Goal: Task Accomplishment & Management: Manage account settings

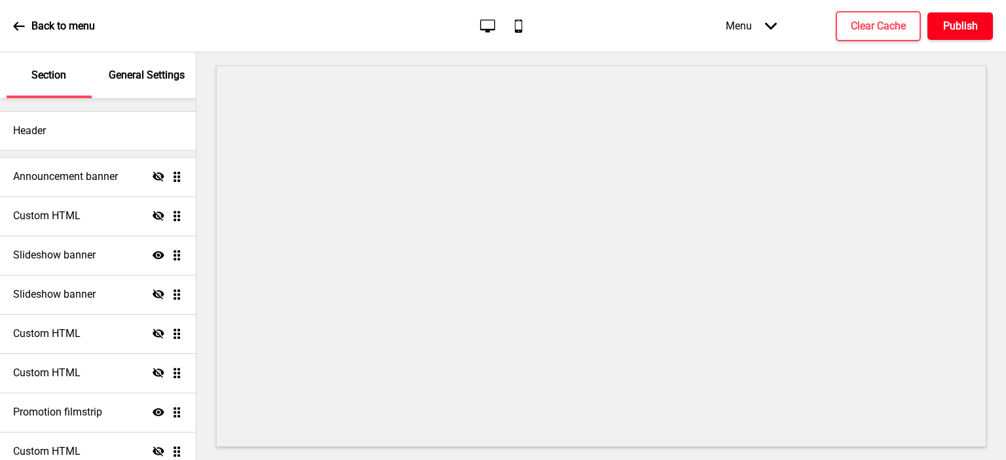
click at [969, 19] on h4 "Publish" at bounding box center [960, 26] width 35 height 14
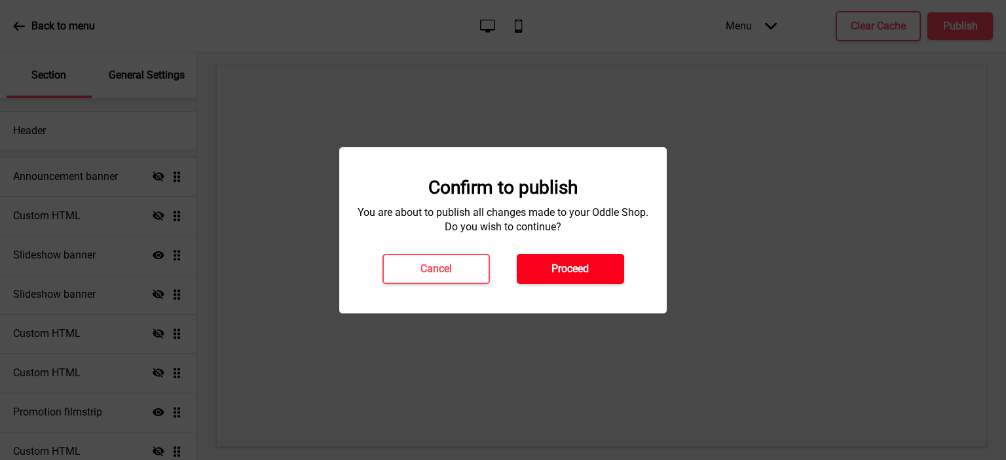
click at [577, 277] on button "Proceed" at bounding box center [570, 269] width 107 height 30
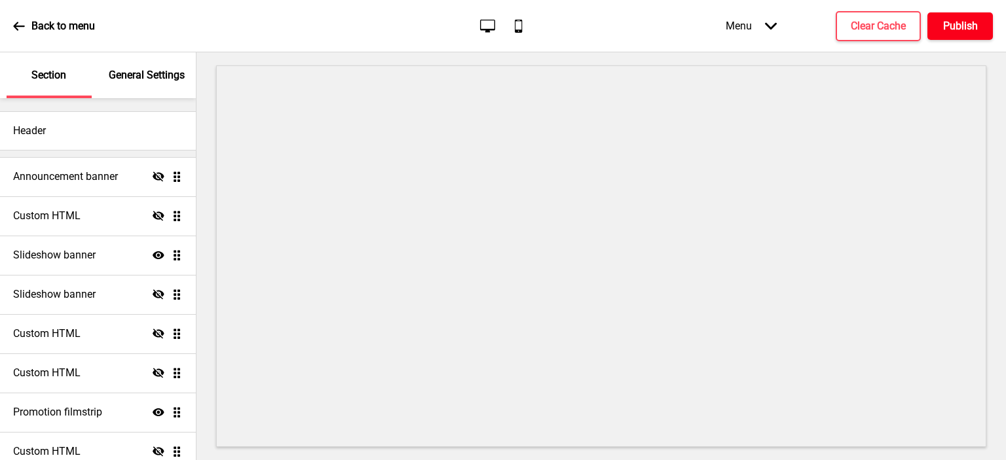
click at [975, 28] on h4 "Publish" at bounding box center [960, 26] width 35 height 14
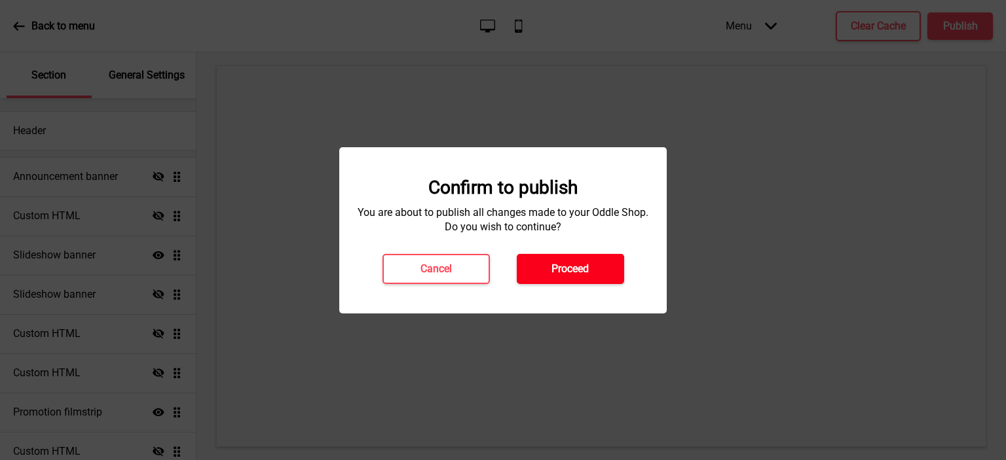
click at [563, 264] on h4 "Proceed" at bounding box center [569, 269] width 37 height 14
